Goal: Information Seeking & Learning: Learn about a topic

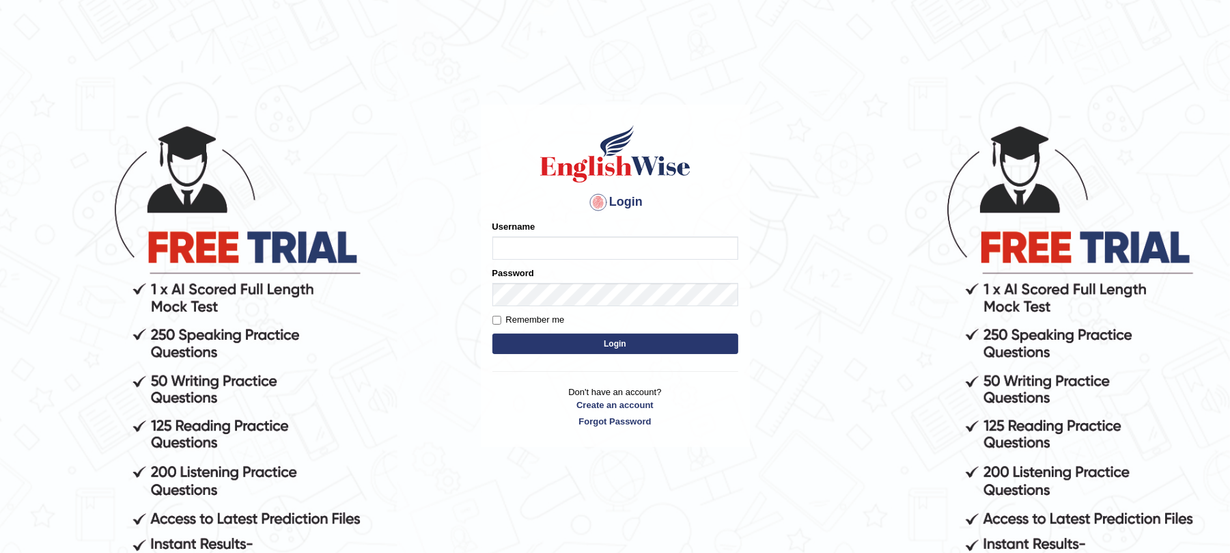
type input "9bands"
click at [606, 337] on button "Login" at bounding box center [615, 343] width 246 height 20
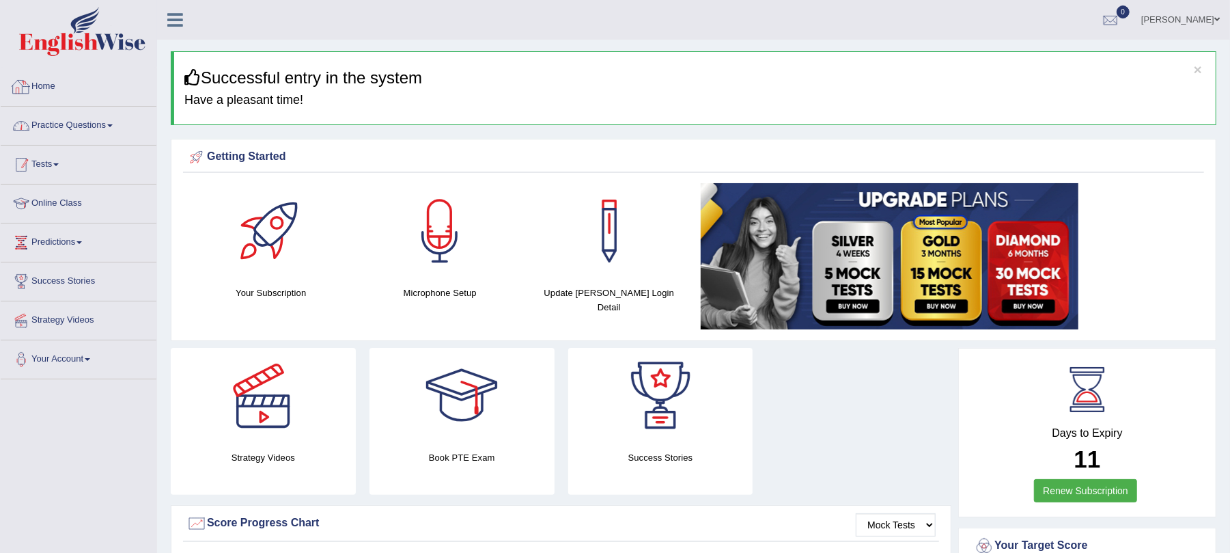
click at [11, 176] on link "Tests" at bounding box center [79, 162] width 156 height 34
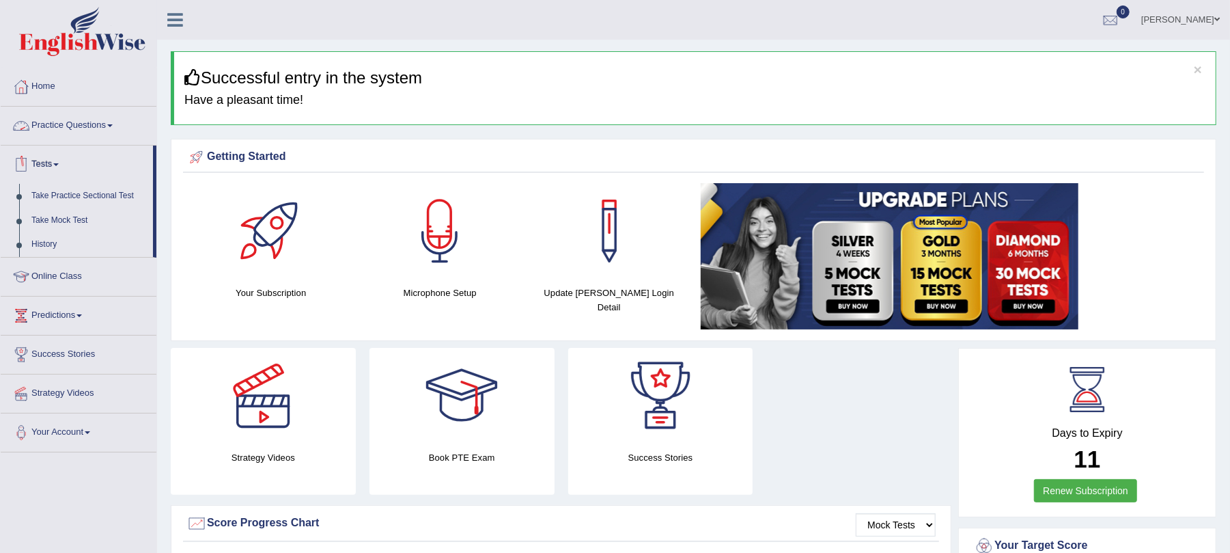
click at [78, 124] on link "Practice Questions" at bounding box center [79, 124] width 156 height 34
